Goal: Task Accomplishment & Management: Use online tool/utility

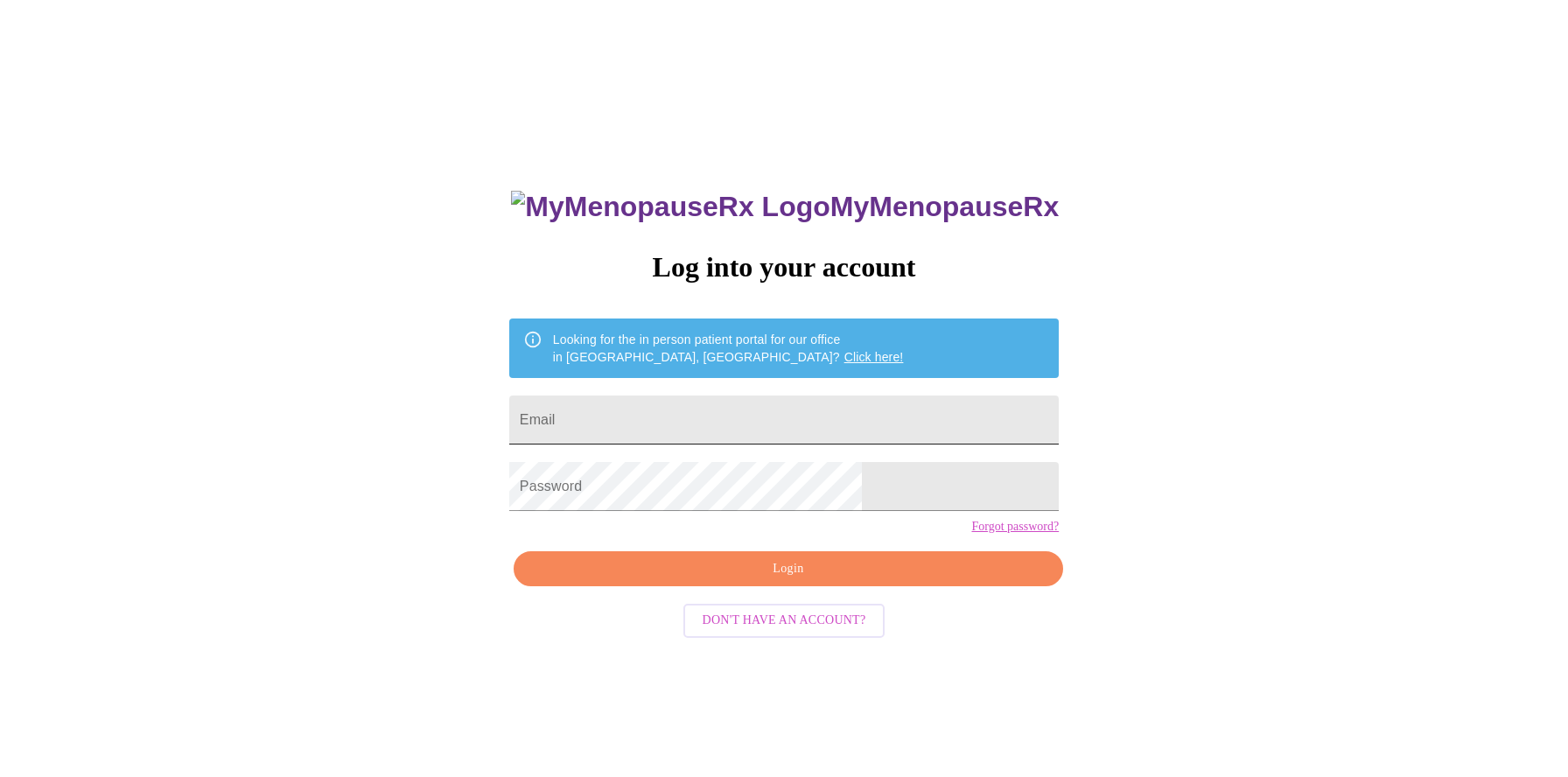
click at [721, 431] on input "Email" at bounding box center [784, 420] width 550 height 49
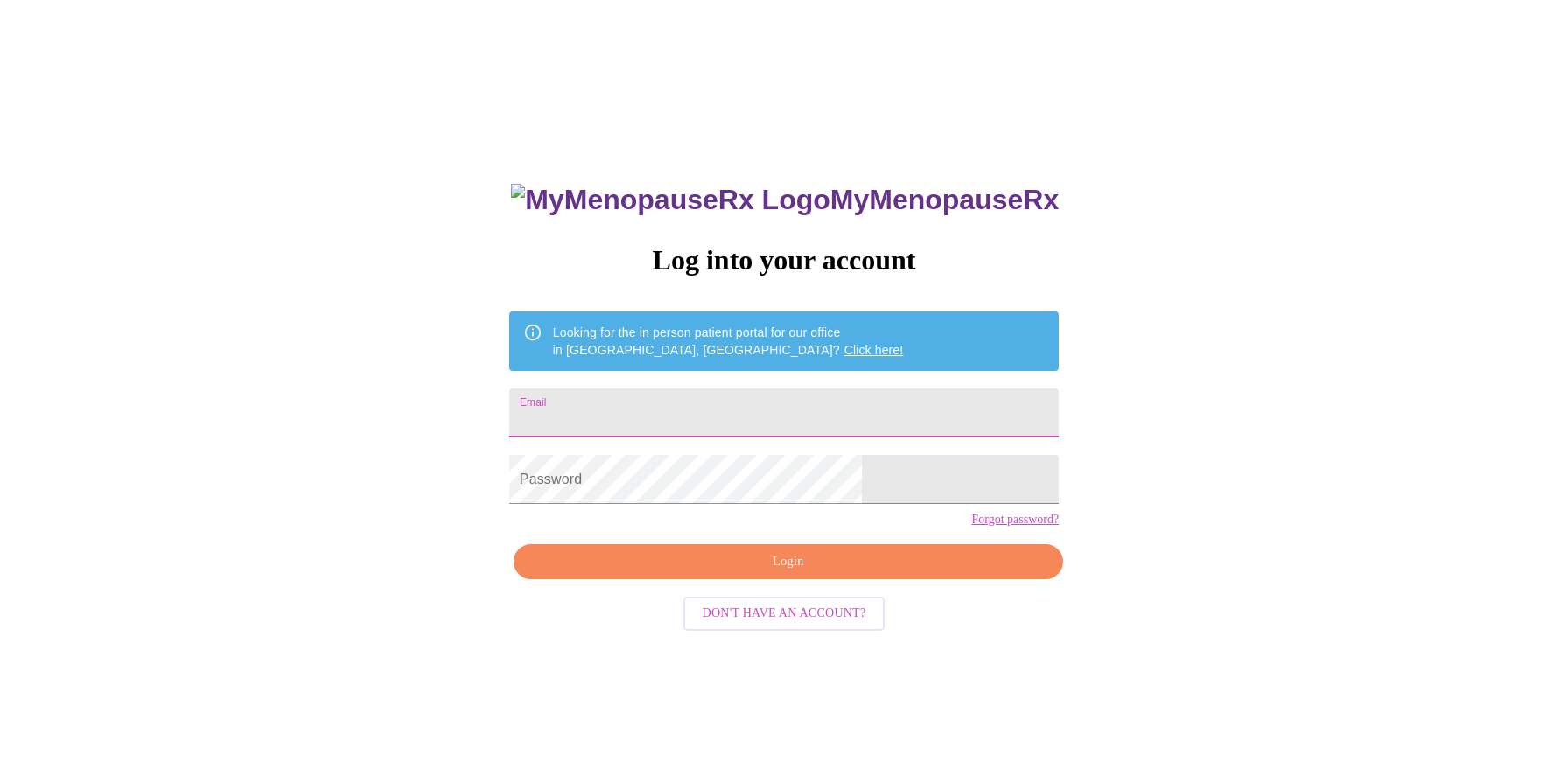
click at [722, 411] on input "Email" at bounding box center [784, 413] width 550 height 49
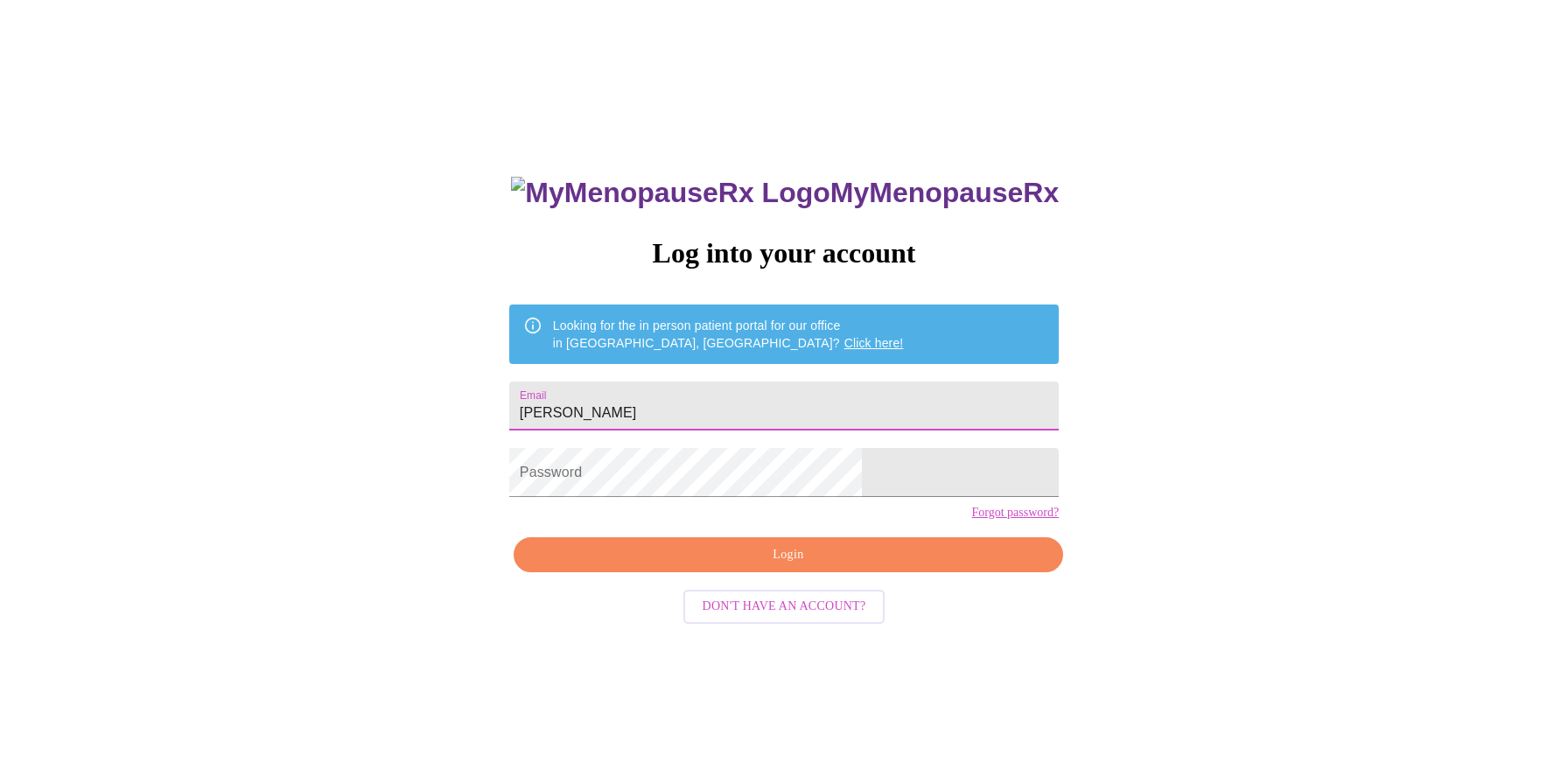
type input "[EMAIL_ADDRESS][DOMAIN_NAME]"
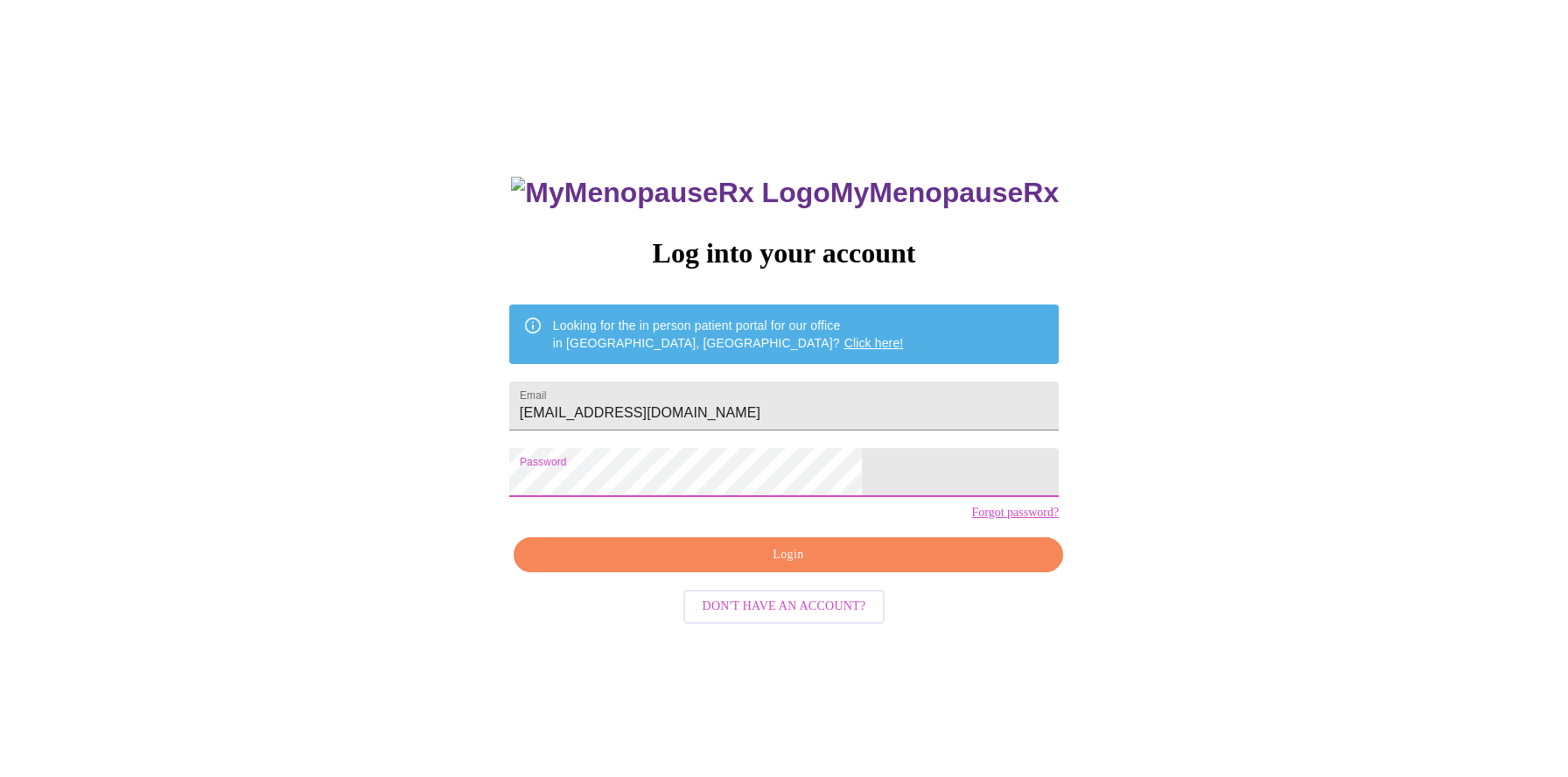
click at [759, 566] on span "Login" at bounding box center [788, 554] width 509 height 22
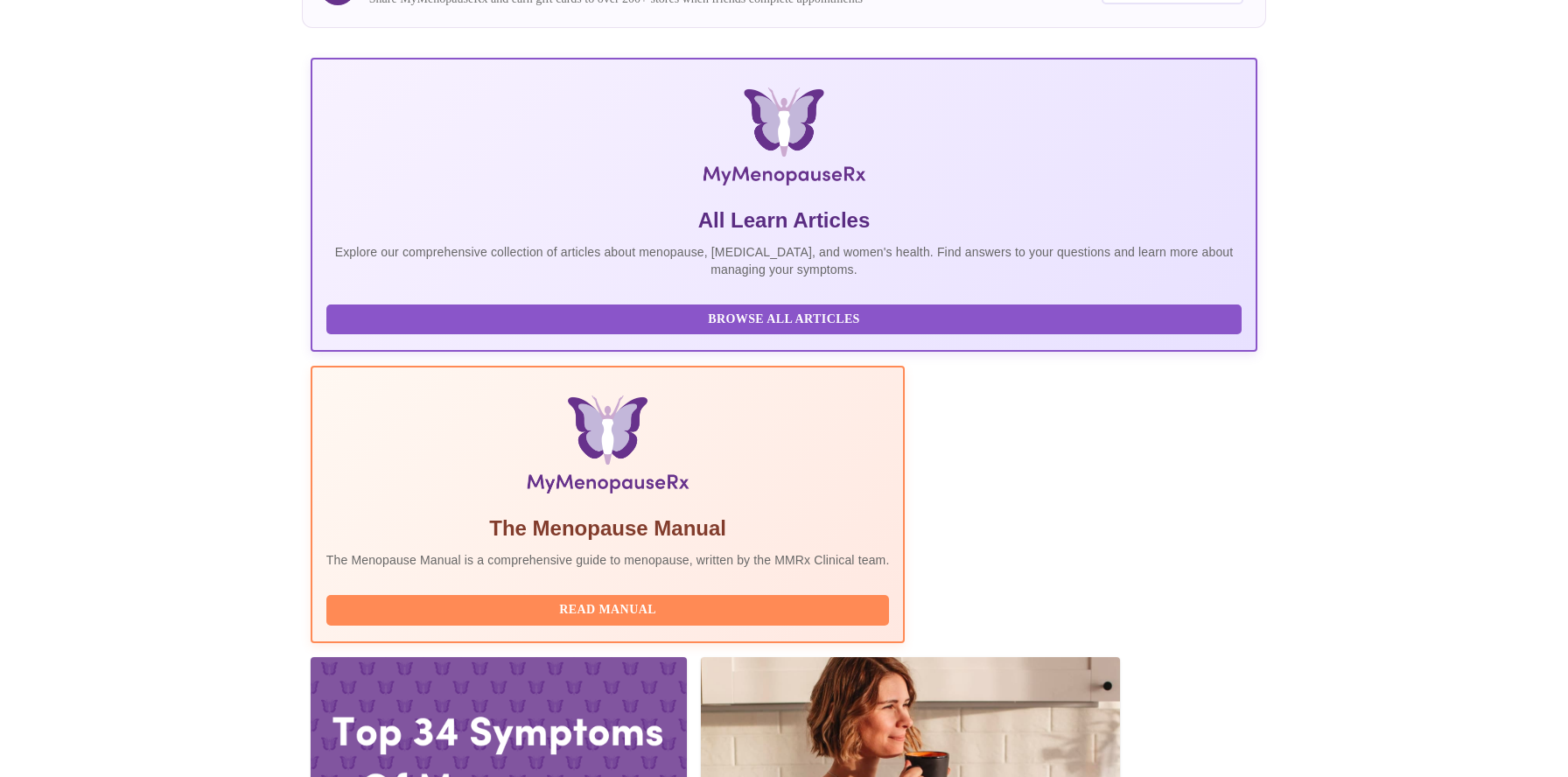
scroll to position [195, 0]
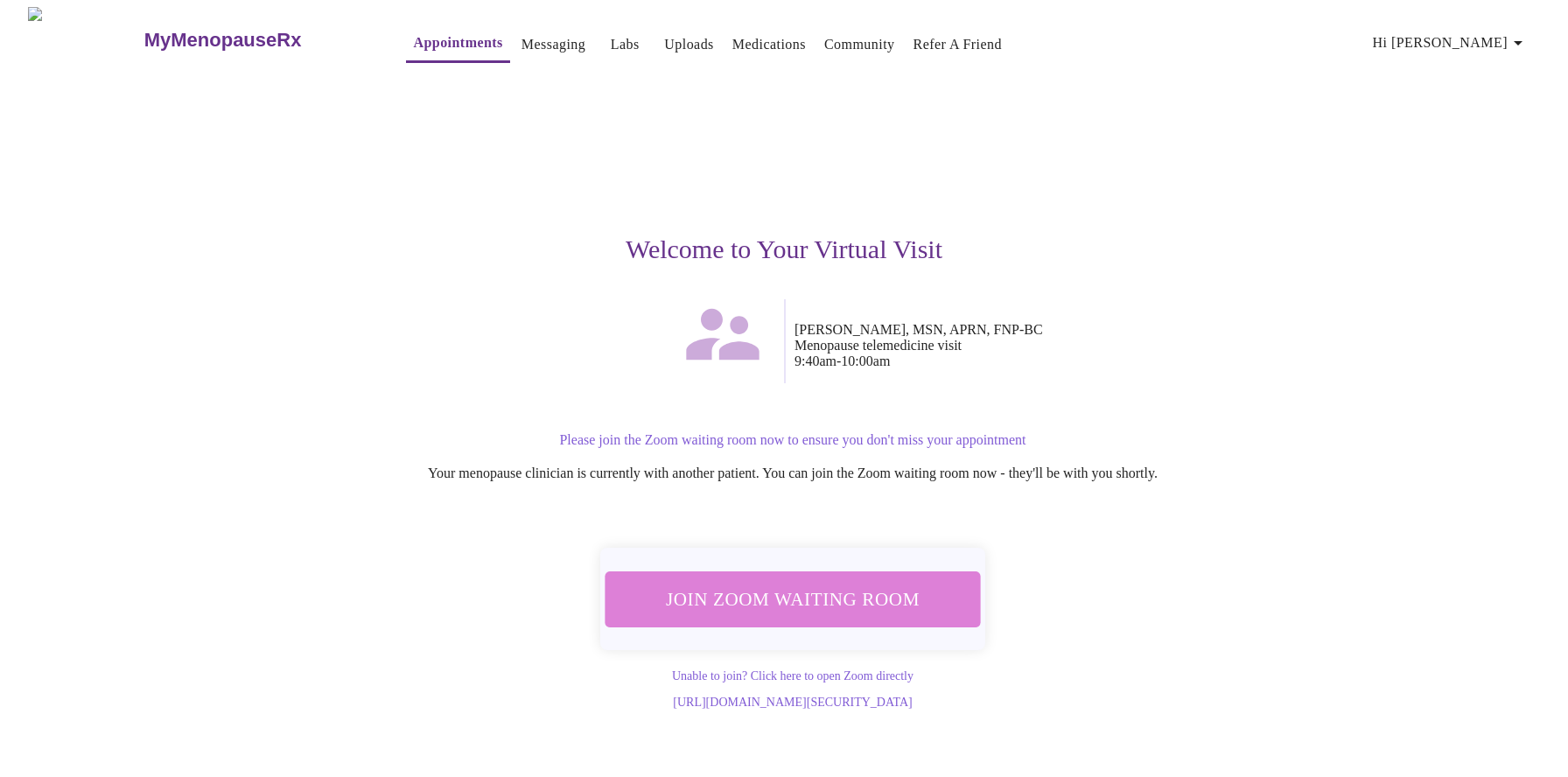
click at [814, 595] on span "Join Zoom Waiting Room" at bounding box center [793, 598] width 329 height 32
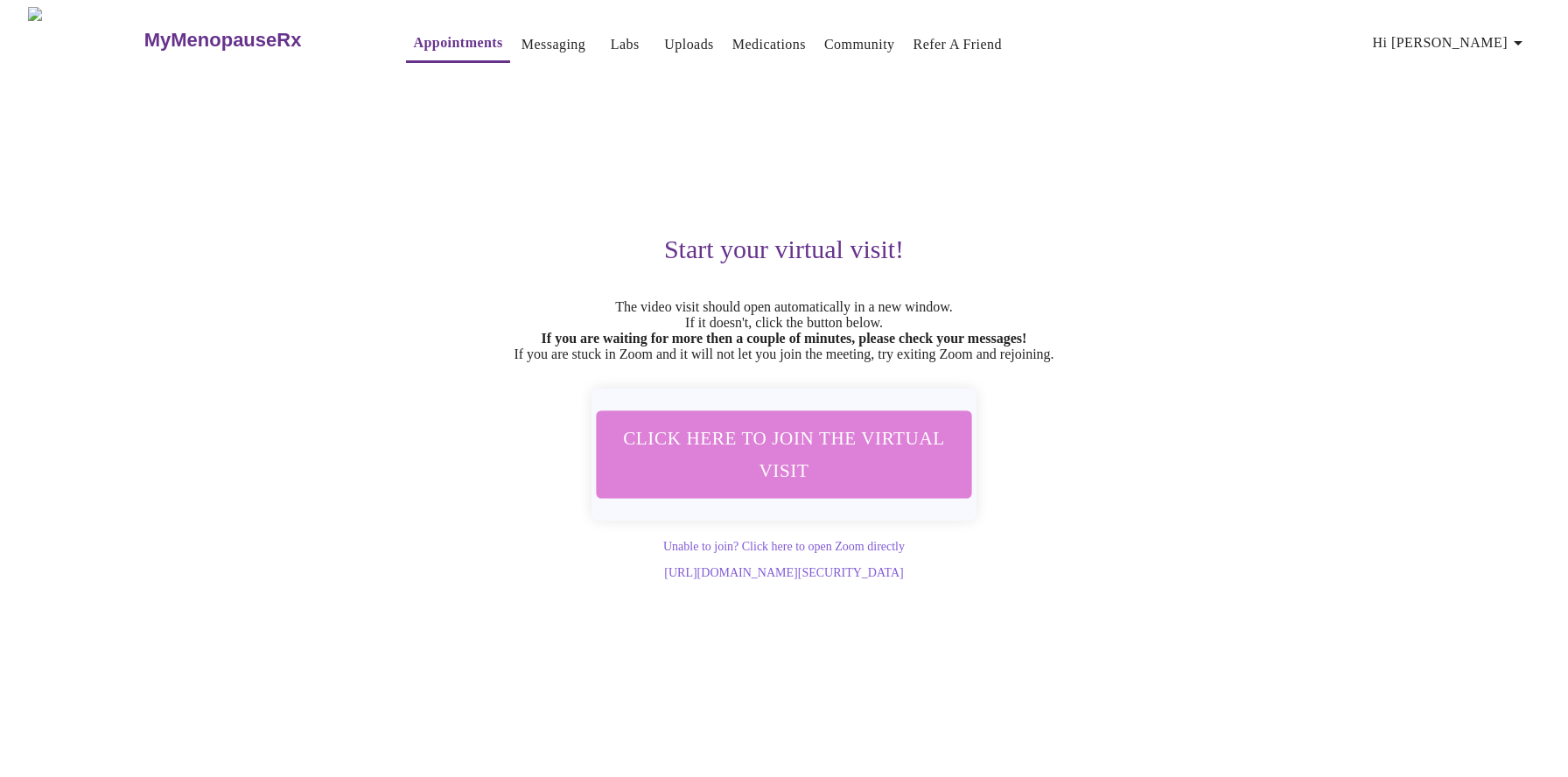
click at [874, 455] on span "Click here to join the virtual visit" at bounding box center [784, 453] width 329 height 65
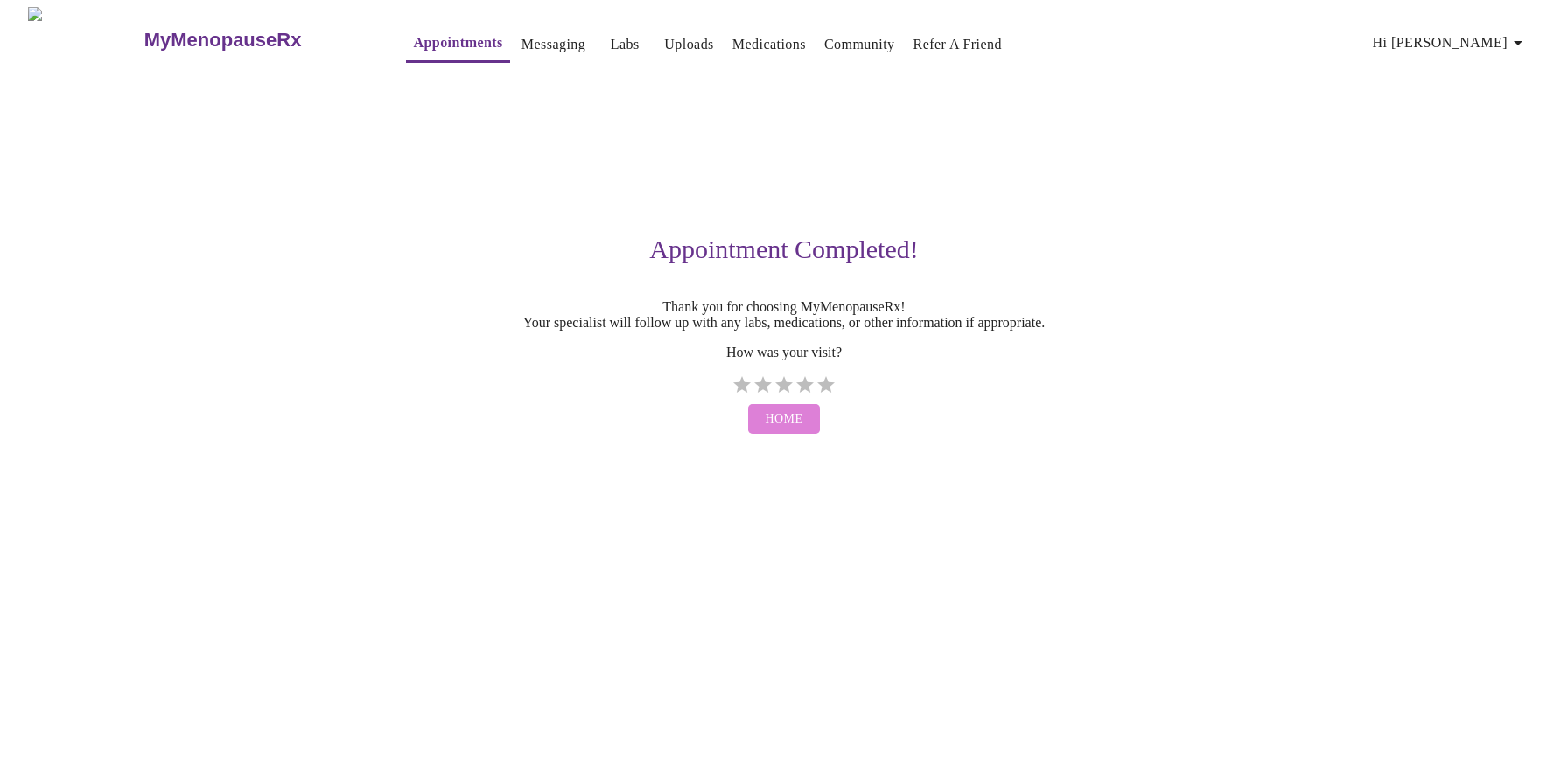
click at [795, 430] on span "Home" at bounding box center [785, 419] width 38 height 22
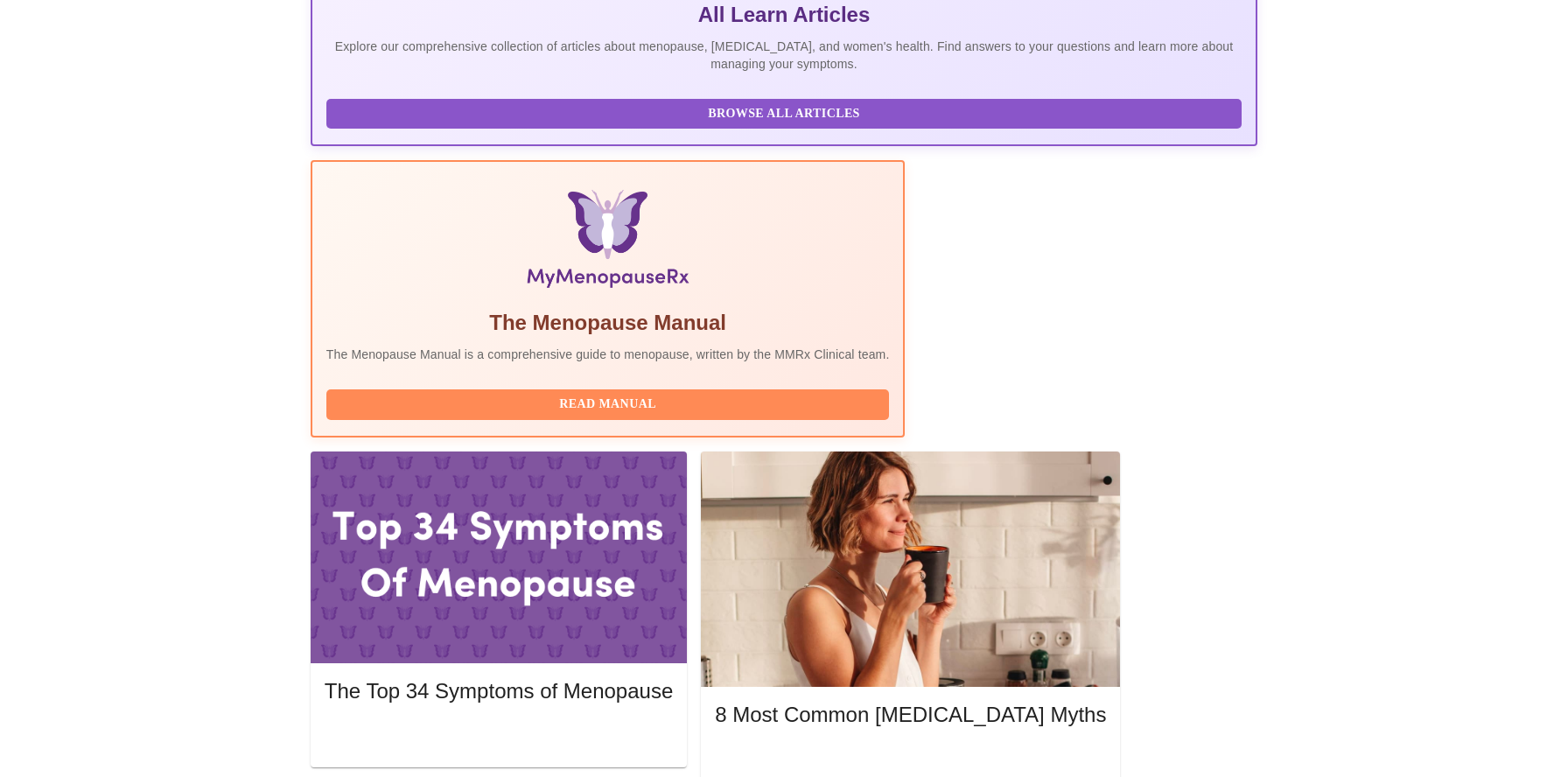
scroll to position [404, 0]
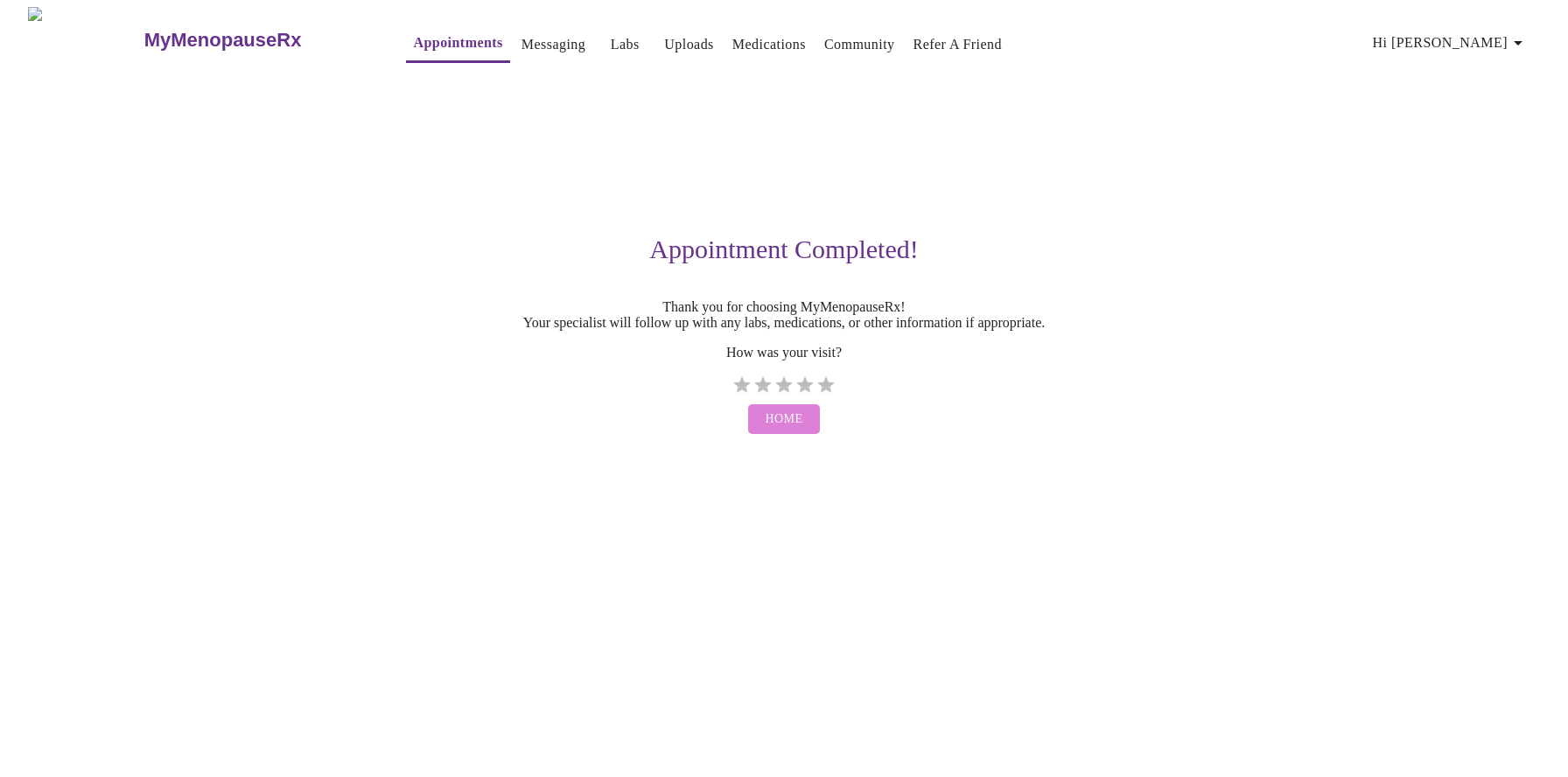
click at [796, 430] on span "Home" at bounding box center [785, 419] width 38 height 22
